Goal: Find contact information: Find contact information

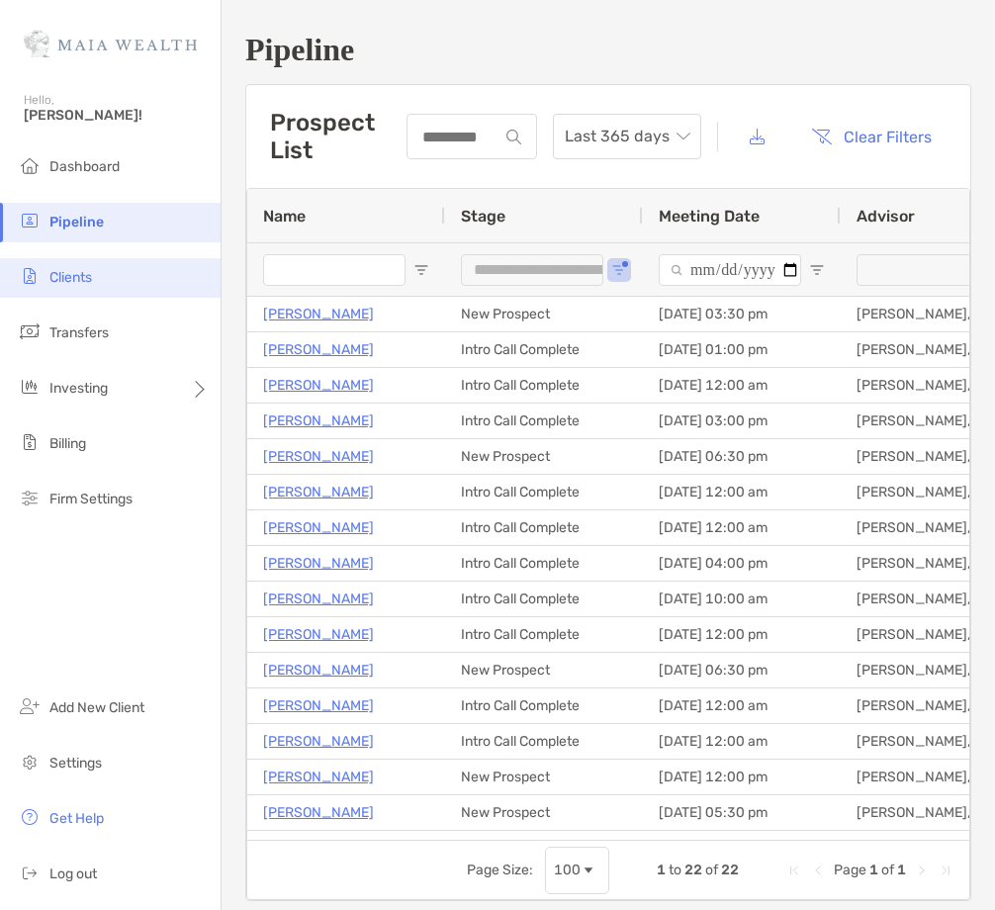
click at [82, 277] on span "Clients" at bounding box center [70, 277] width 43 height 17
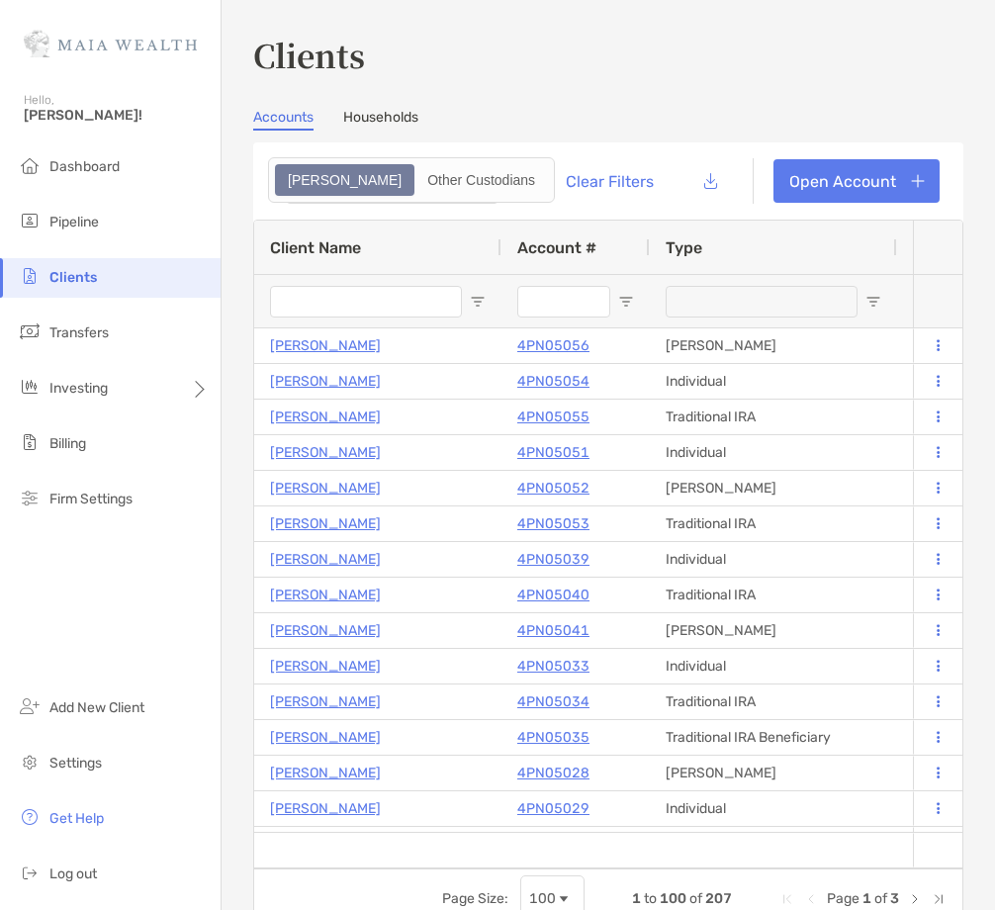
click at [315, 300] on input "Client Name Filter Input" at bounding box center [366, 302] width 192 height 32
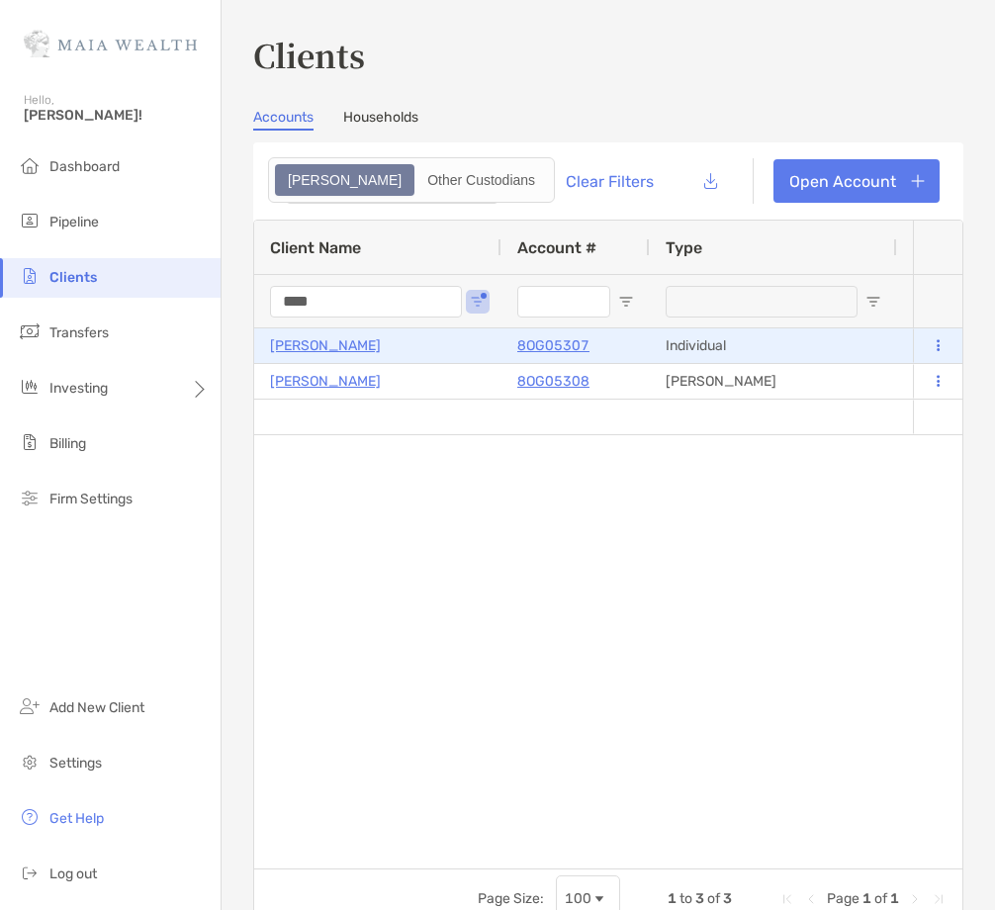
type input "****"
click at [312, 344] on p "Eric Rabe" at bounding box center [325, 345] width 111 height 25
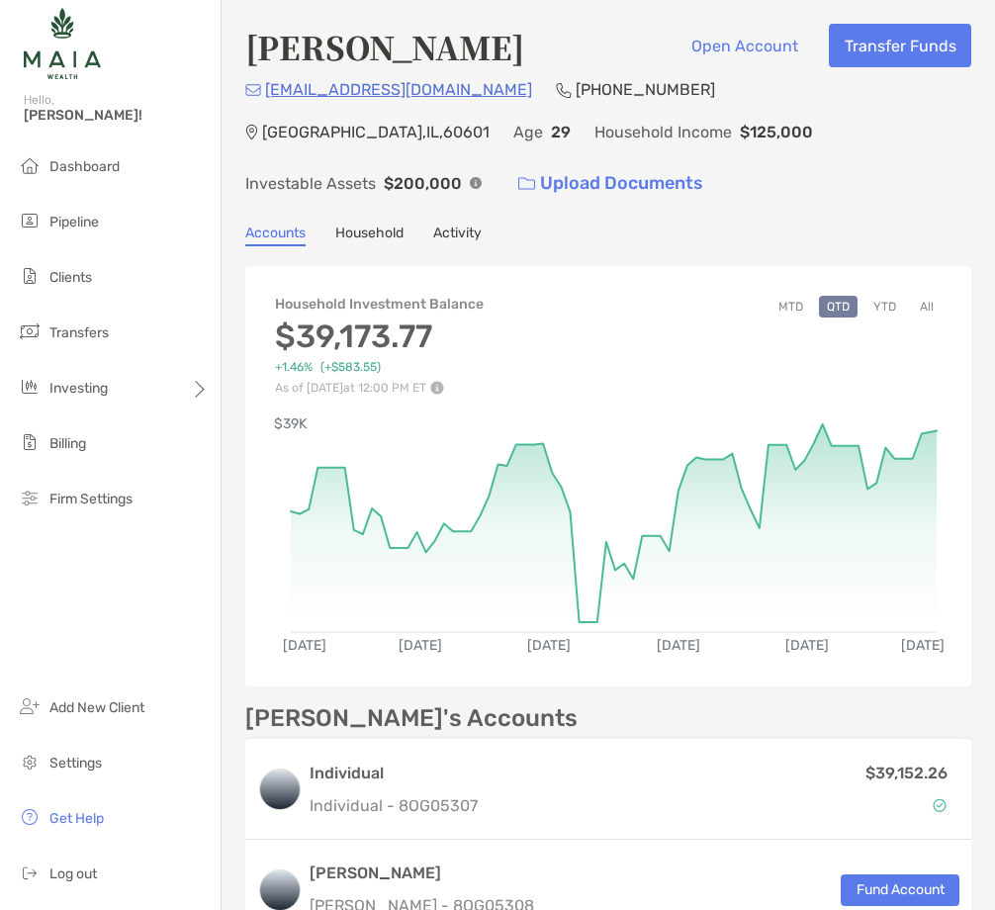
click at [919, 296] on button "All" at bounding box center [927, 307] width 30 height 22
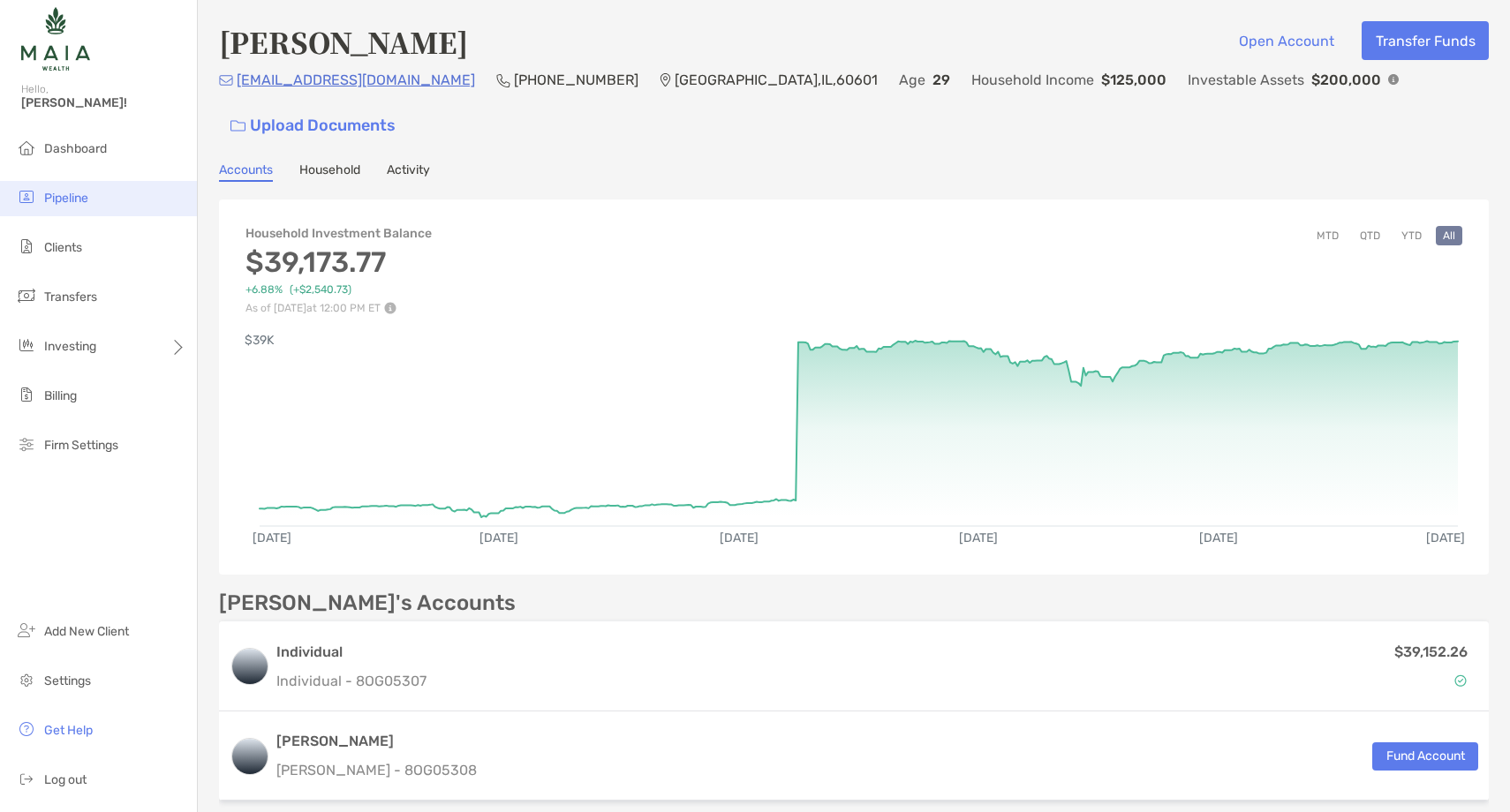
click at [127, 208] on li "Pipeline" at bounding box center [98, 199] width 197 height 36
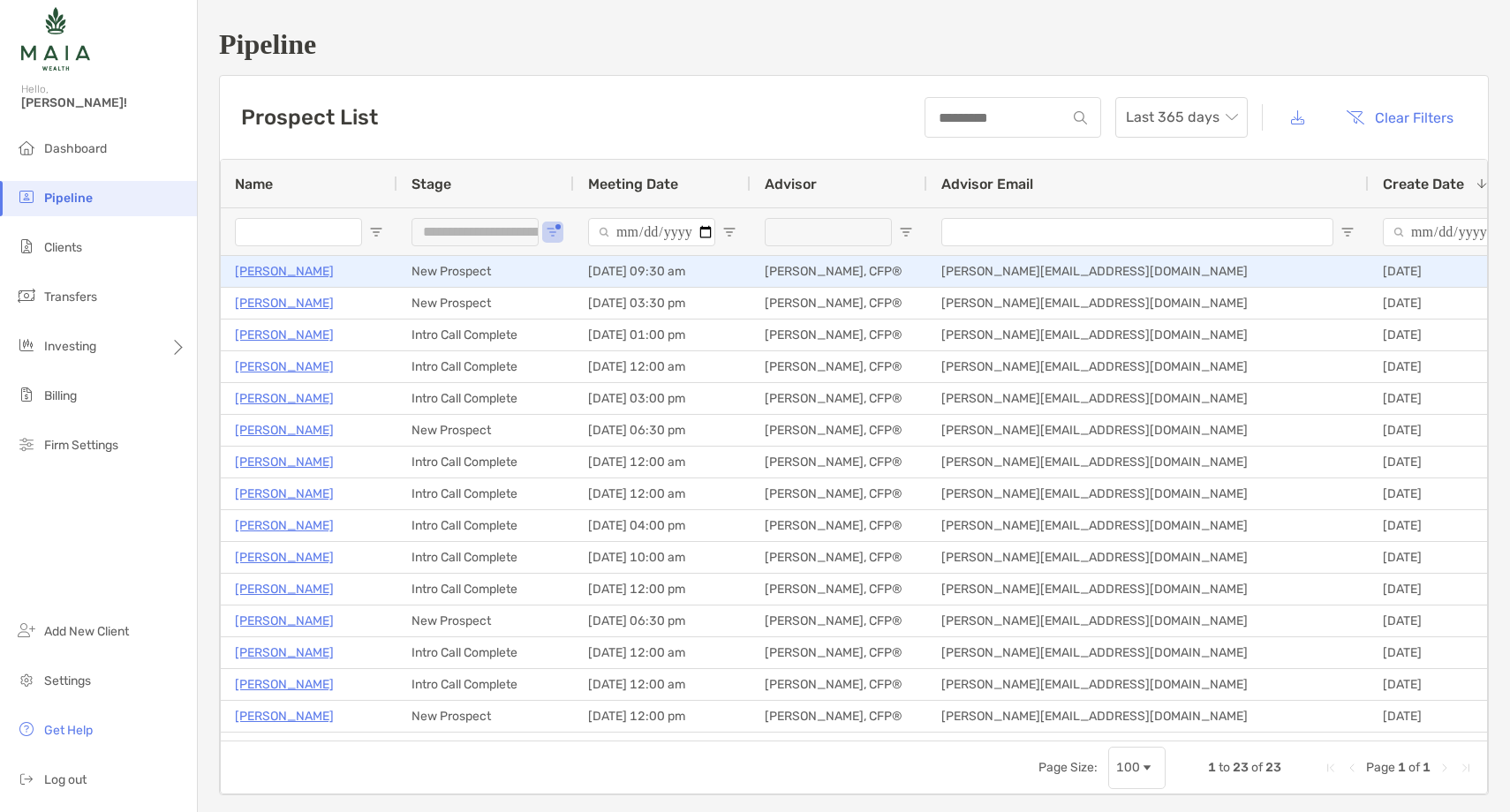
click at [277, 269] on p "[PERSON_NAME]" at bounding box center [284, 271] width 99 height 22
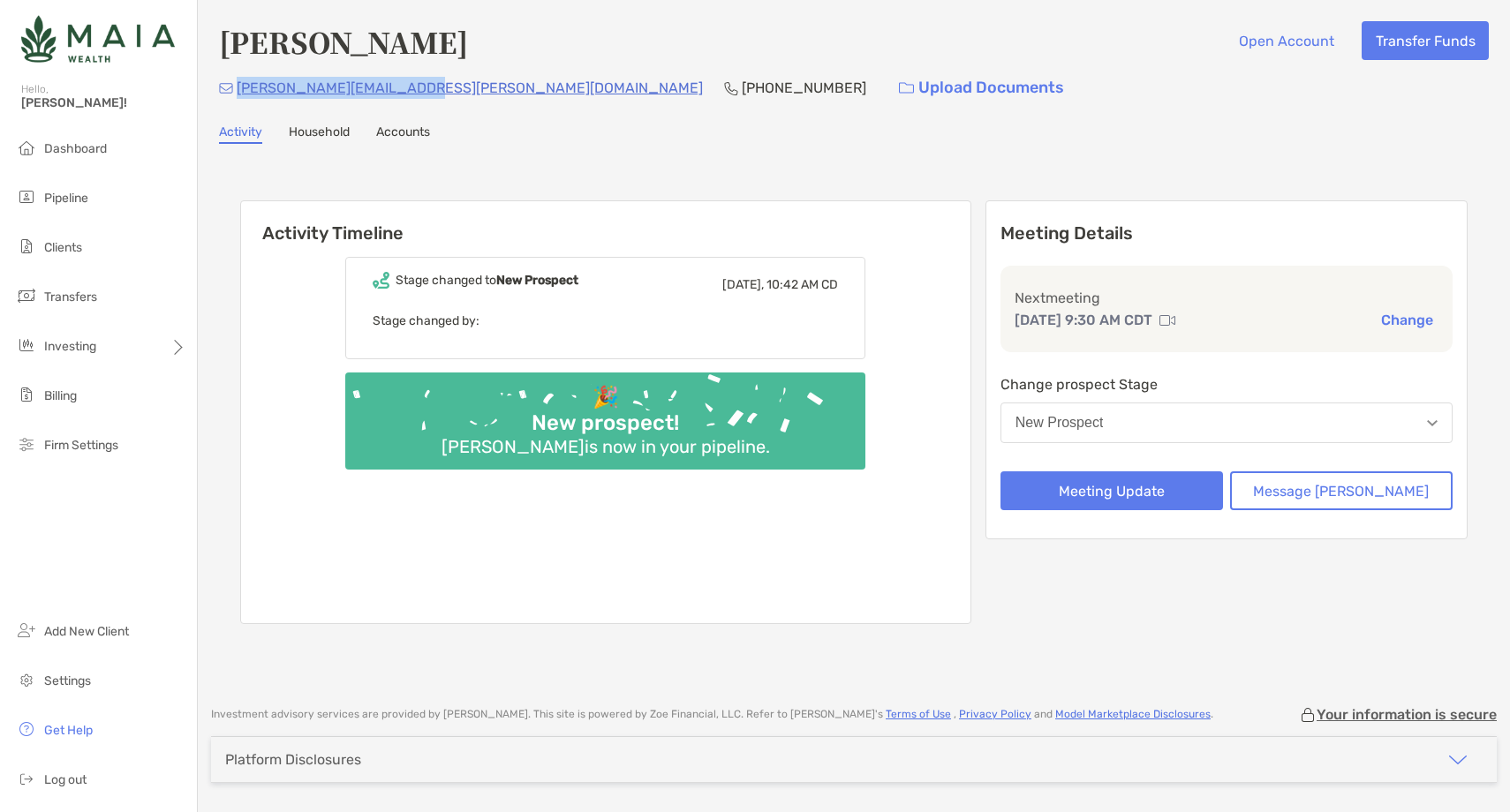
drag, startPoint x: 421, startPoint y: 91, endPoint x: 239, endPoint y: 94, distance: 182.0
click at [239, 94] on div "[PERSON_NAME][EMAIL_ADDRESS][PERSON_NAME][DOMAIN_NAME] [PHONE_NUMBER] Upload Do…" at bounding box center [853, 87] width 1270 height 38
copy p "[PERSON_NAME][EMAIL_ADDRESS][PERSON_NAME][DOMAIN_NAME]"
